Goal: Task Accomplishment & Management: Use online tool/utility

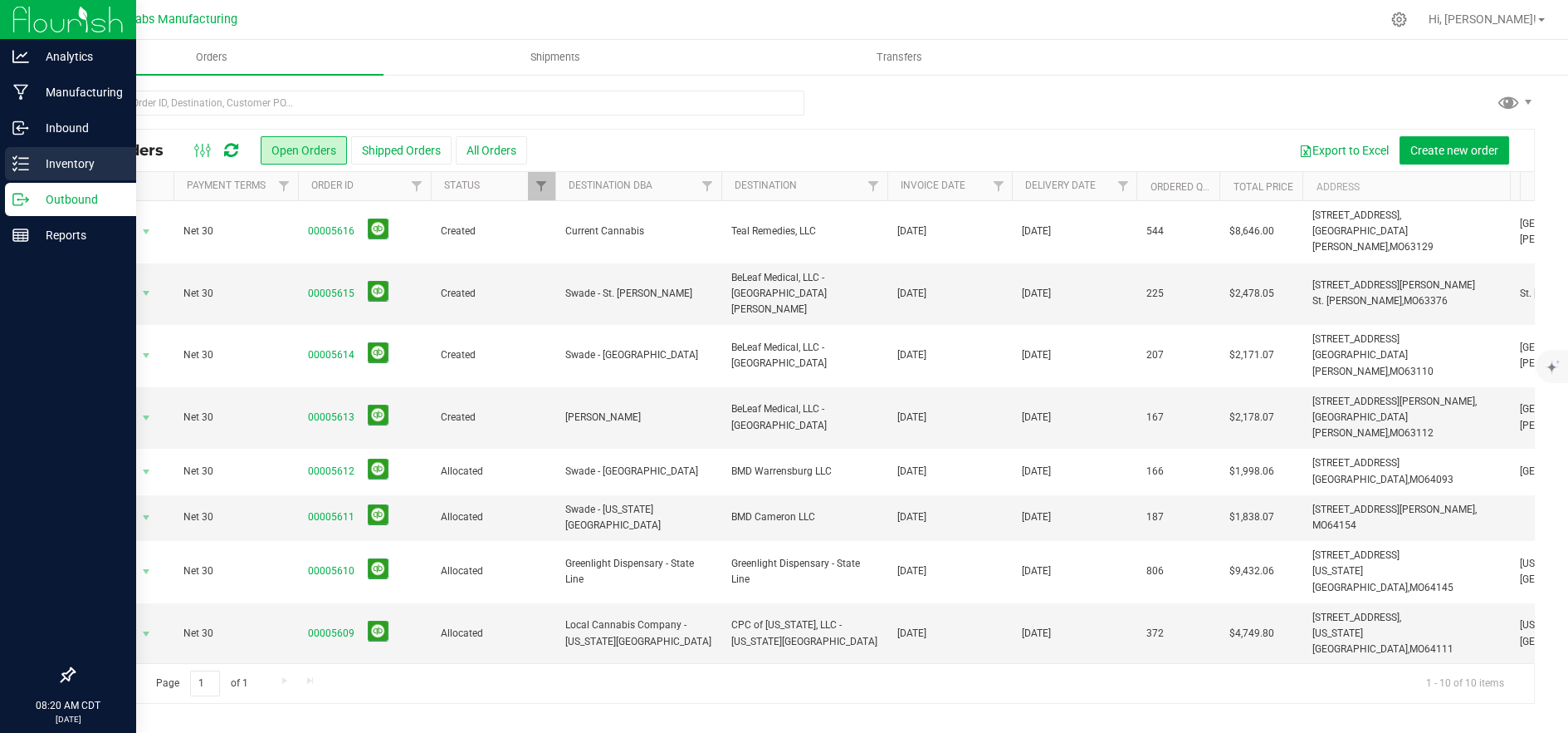
click at [34, 160] on p "Inventory" at bounding box center [79, 163] width 100 height 20
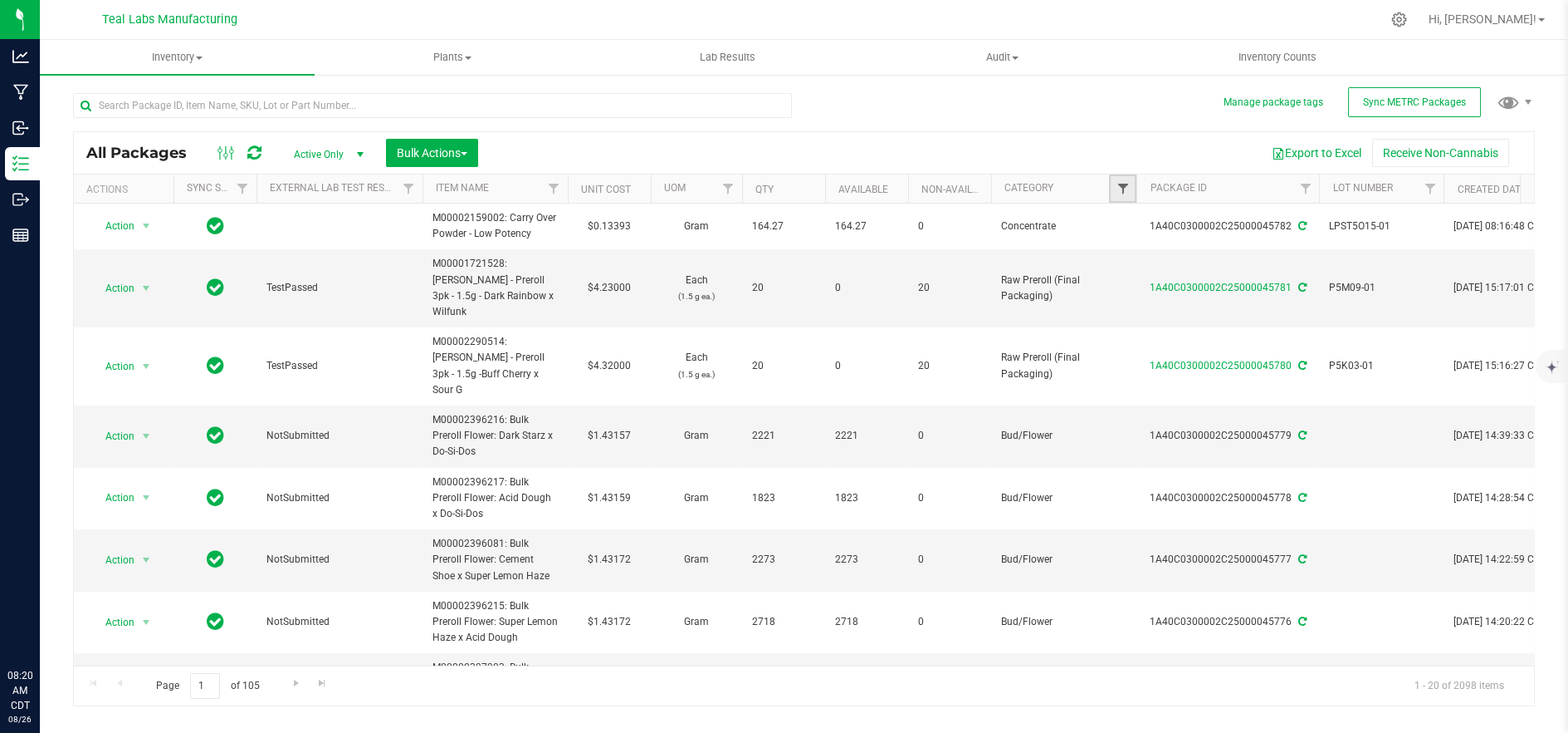
click at [1119, 191] on span "Filter" at bounding box center [1121, 188] width 13 height 13
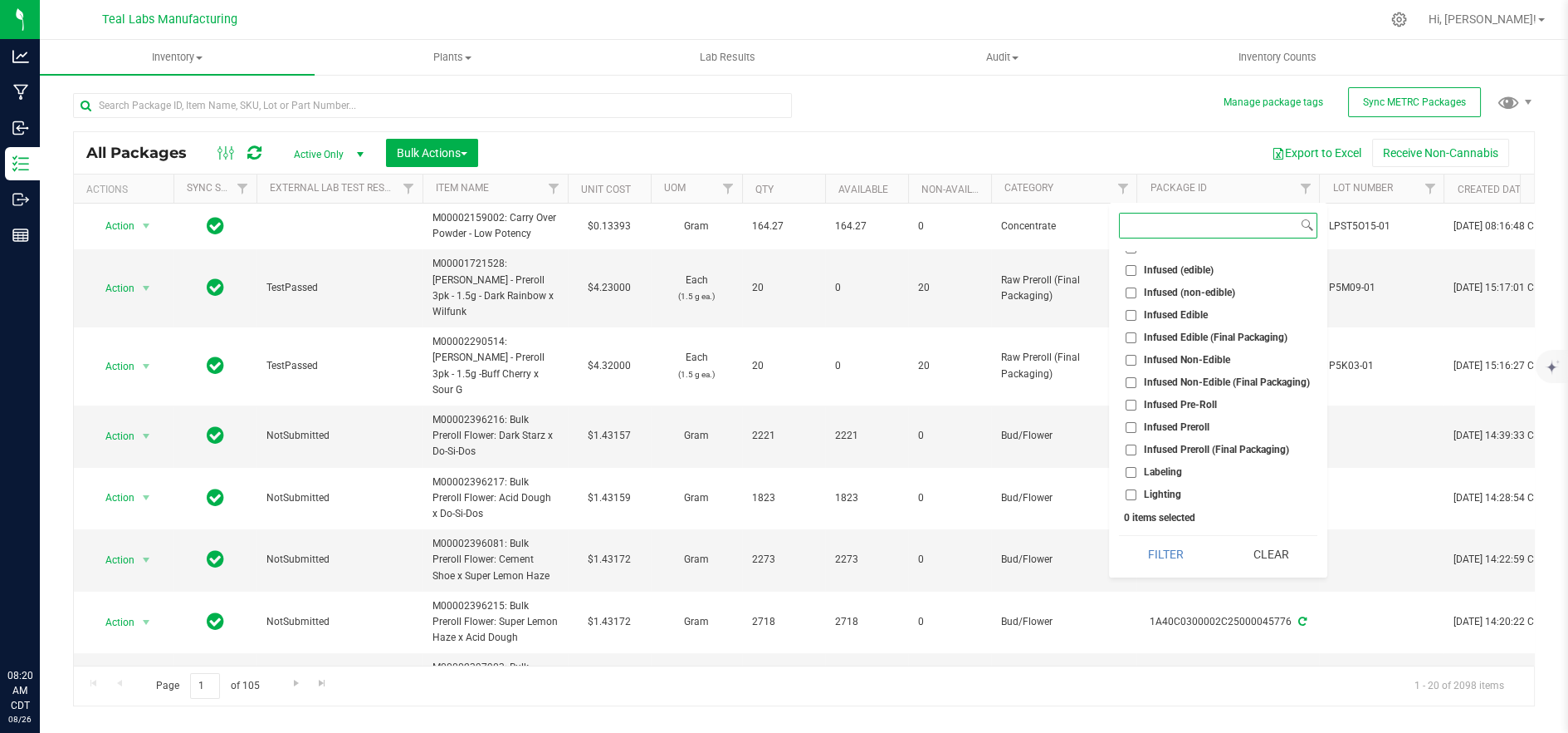
scroll to position [366, 0]
click at [1228, 338] on span "Infused Edible (Final Packaging)" at bounding box center [1215, 341] width 144 height 10
click at [1137, 338] on input "Infused Edible (Final Packaging)" at bounding box center [1131, 341] width 11 height 11
checkbox input "true"
click at [1184, 550] on button "Filter" at bounding box center [1165, 554] width 93 height 36
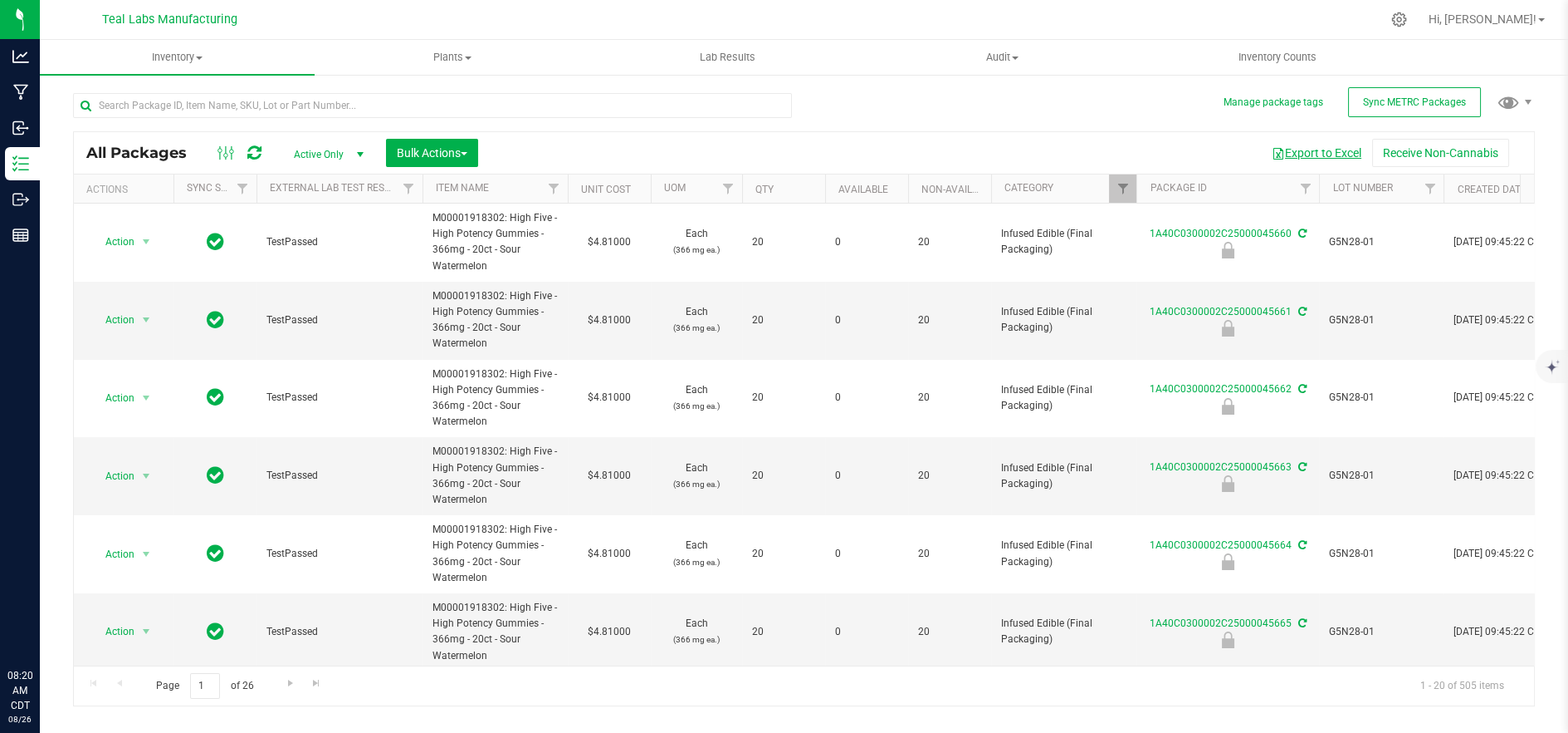
click at [1312, 152] on button "Export to Excel" at bounding box center [1316, 153] width 111 height 28
